Goal: Task Accomplishment & Management: Use online tool/utility

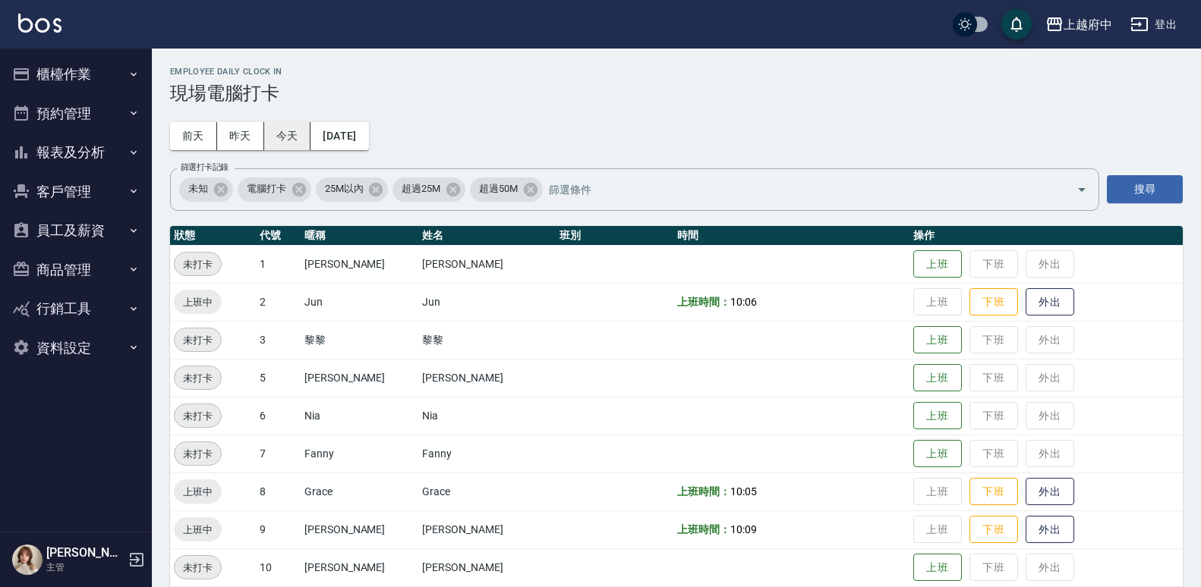
click at [286, 127] on button "今天" at bounding box center [287, 136] width 47 height 28
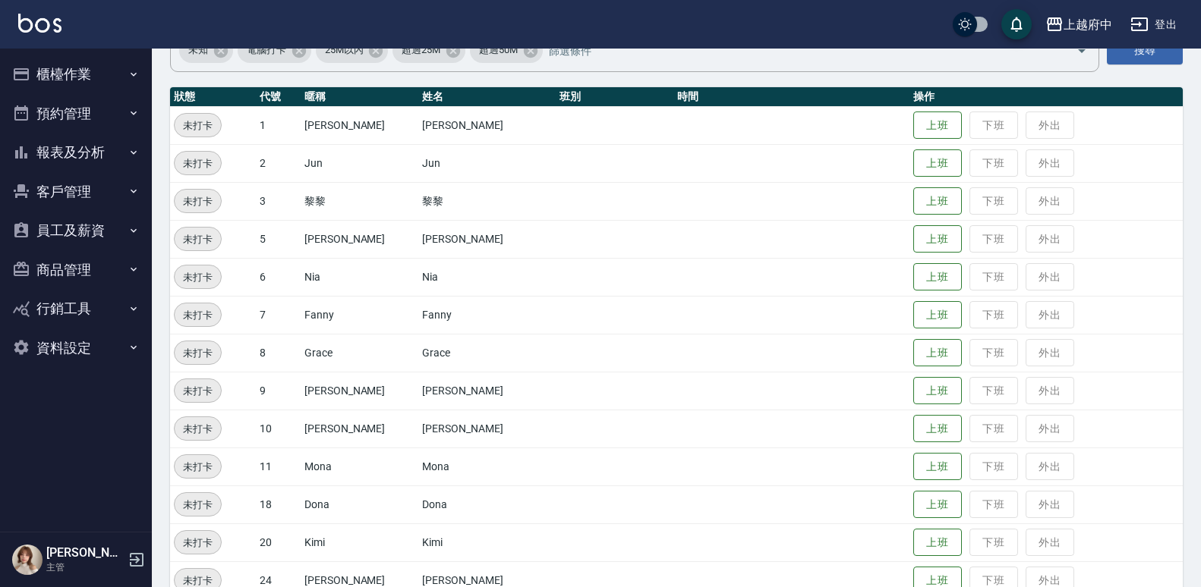
scroll to position [152, 0]
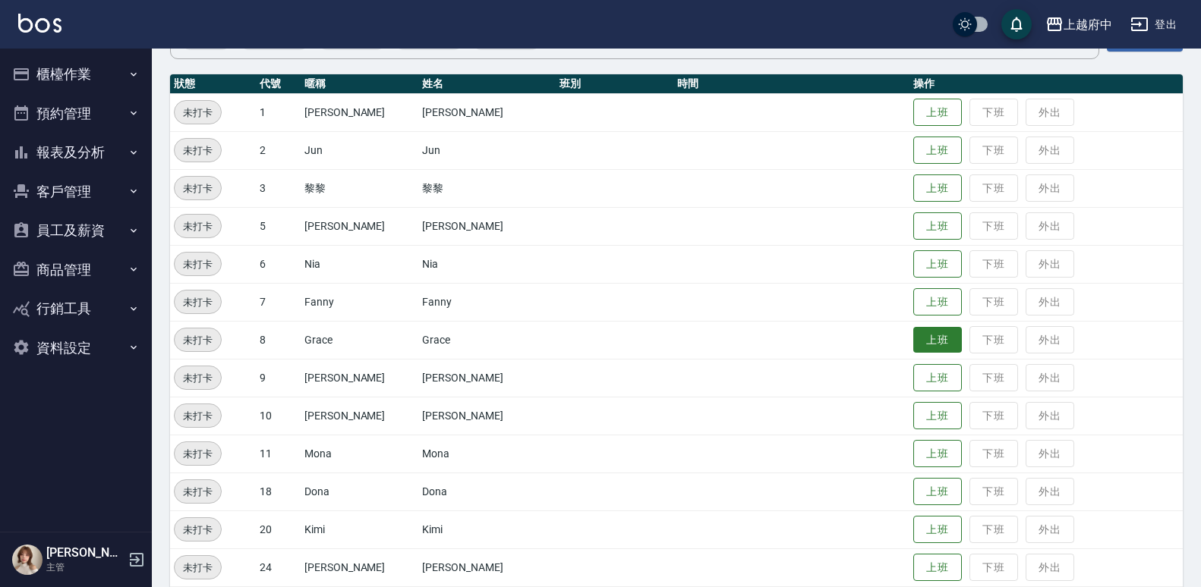
click at [913, 347] on button "上班" at bounding box center [937, 340] width 49 height 27
click at [913, 454] on button "上班" at bounding box center [937, 454] width 49 height 27
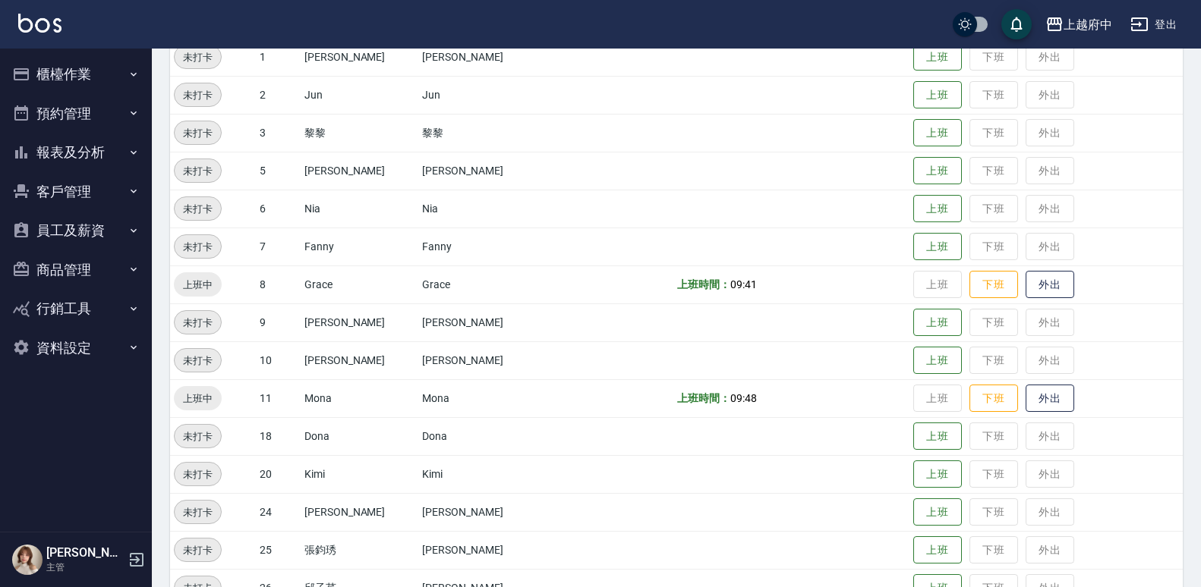
scroll to position [228, 0]
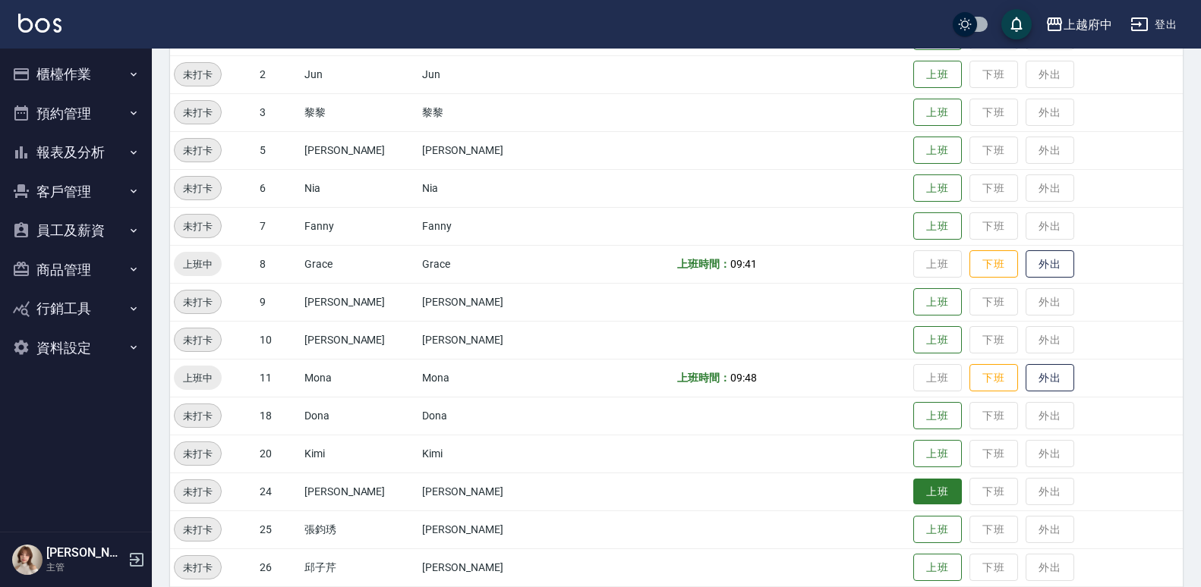
click at [913, 490] on button "上班" at bounding box center [937, 492] width 49 height 27
click at [924, 414] on button "上班" at bounding box center [937, 416] width 49 height 27
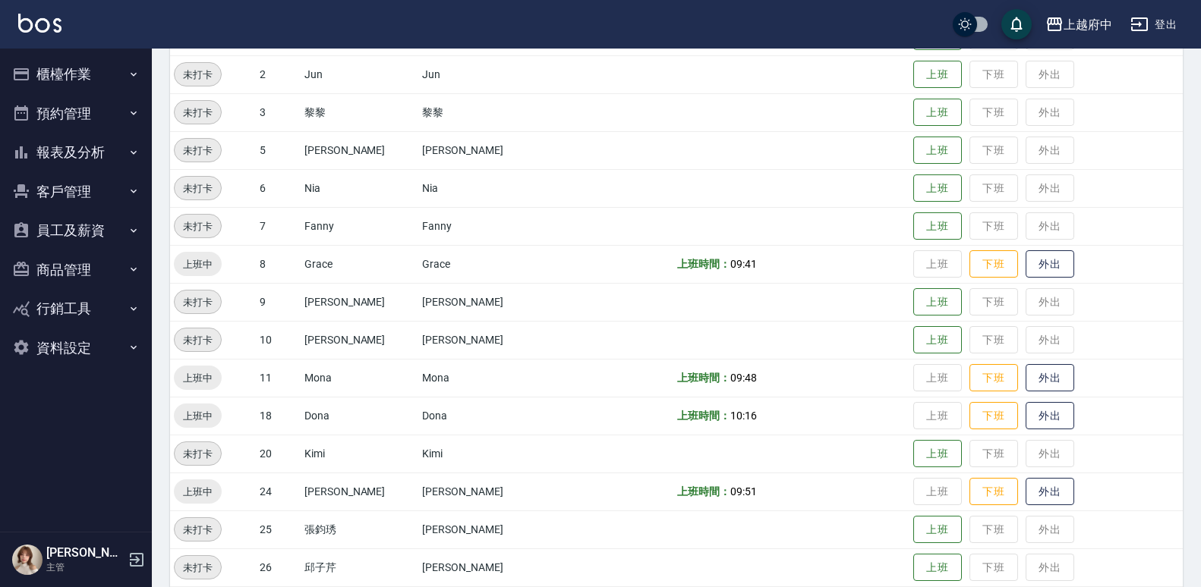
click at [909, 98] on td "上班 下班 外出" at bounding box center [1045, 112] width 273 height 38
click at [913, 118] on button "上班" at bounding box center [937, 112] width 49 height 27
click at [926, 294] on button "上班" at bounding box center [937, 302] width 49 height 27
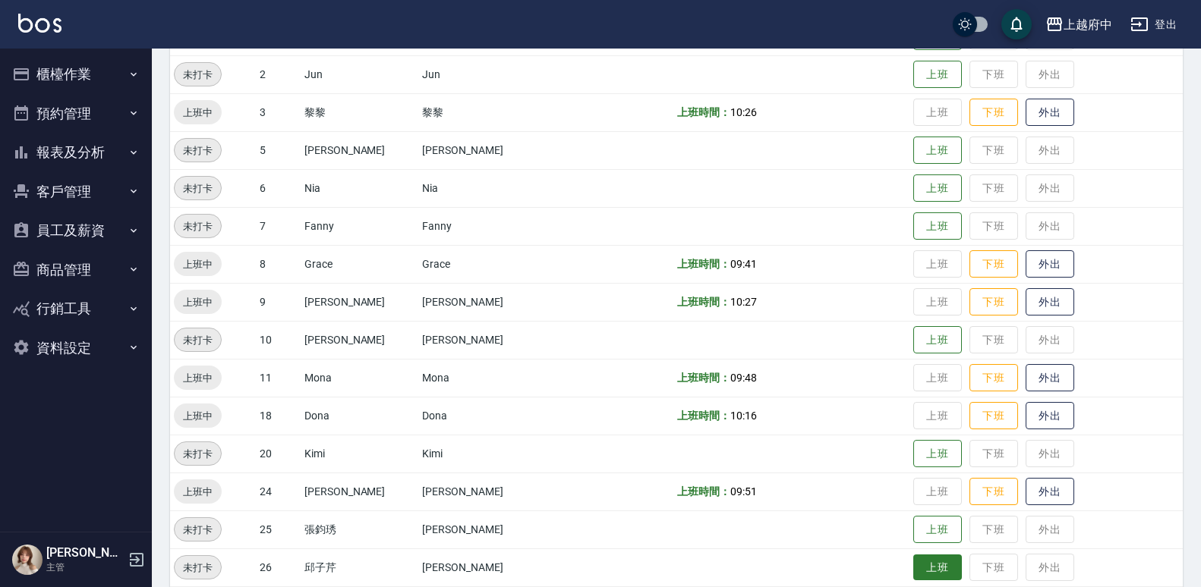
click at [921, 562] on button "上班" at bounding box center [937, 568] width 49 height 27
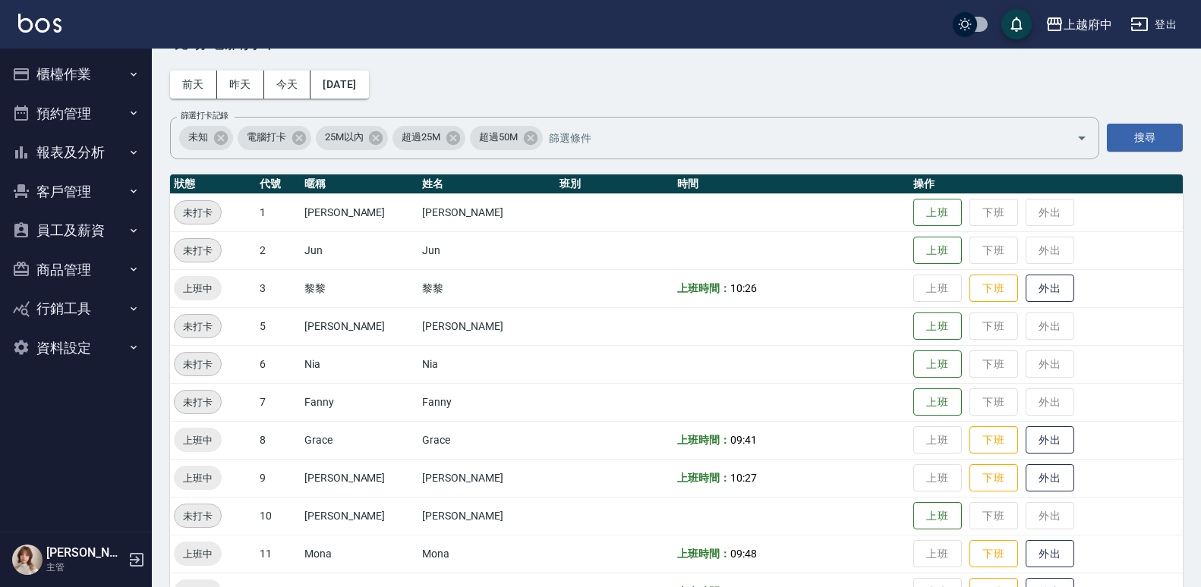
scroll to position [0, 0]
